Goal: Task Accomplishment & Management: Use online tool/utility

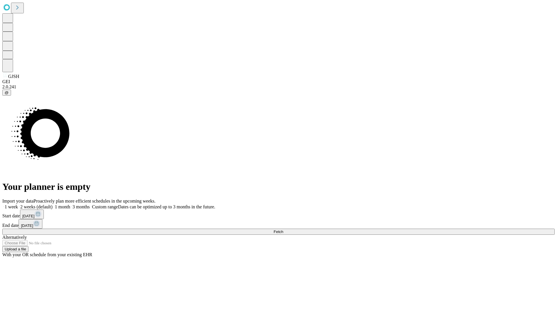
click at [283, 230] on span "Fetch" at bounding box center [278, 232] width 10 height 4
